Goal: Transaction & Acquisition: Purchase product/service

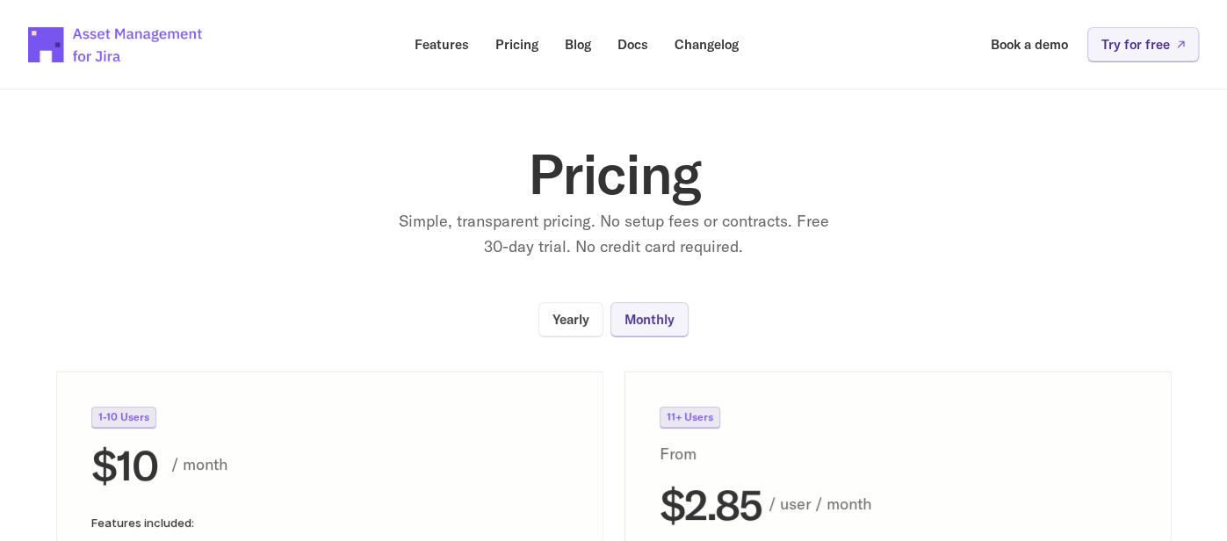
click at [70, 33] on img at bounding box center [116, 44] width 176 height 61
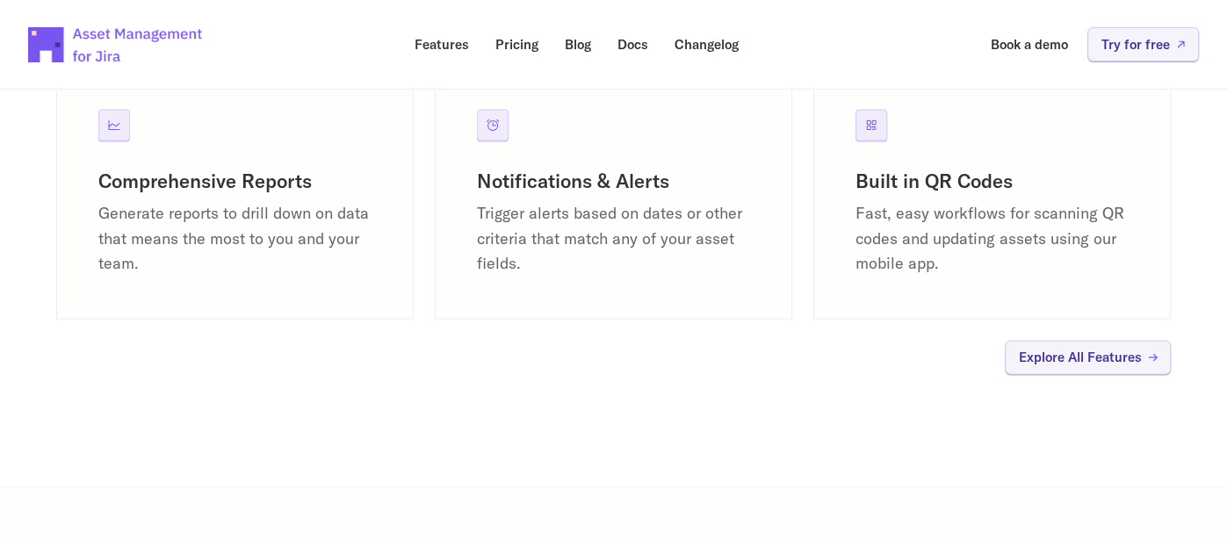
scroll to position [1769, 0]
